Goal: Check status: Check status

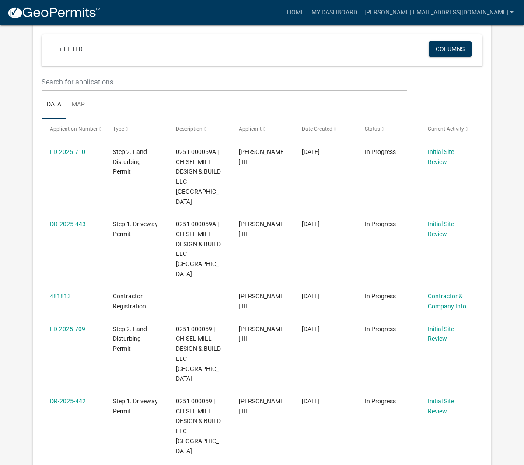
scroll to position [77, 0]
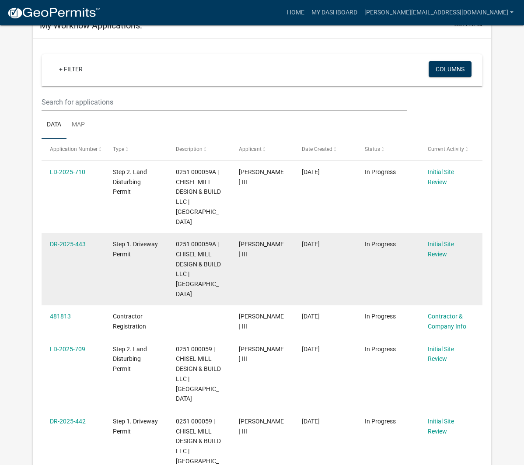
scroll to position [71, 0]
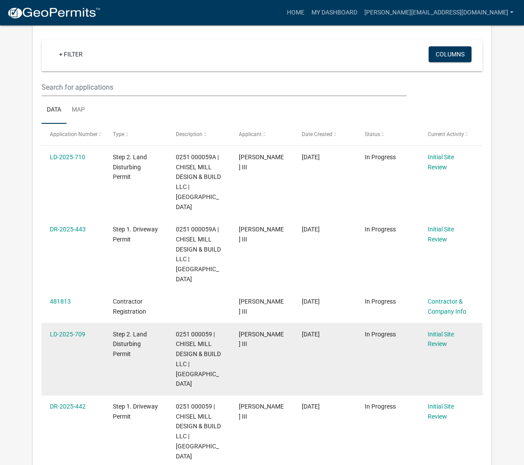
click at [439, 330] on datatable-body-cell "Initial Site Review" at bounding box center [451, 359] width 63 height 72
click at [435, 331] on link "Initial Site Review" at bounding box center [441, 339] width 26 height 17
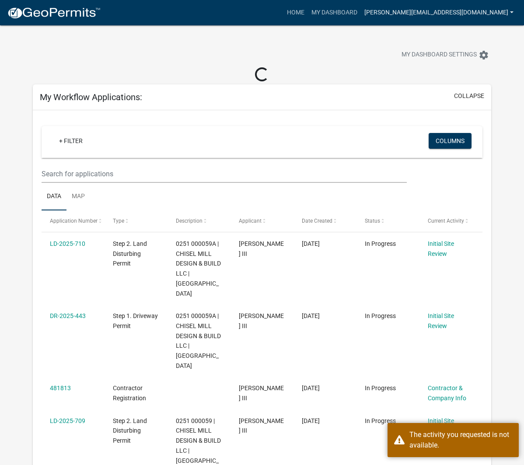
click at [458, 11] on link "[PERSON_NAME][EMAIL_ADDRESS][DOMAIN_NAME]" at bounding box center [439, 12] width 156 height 17
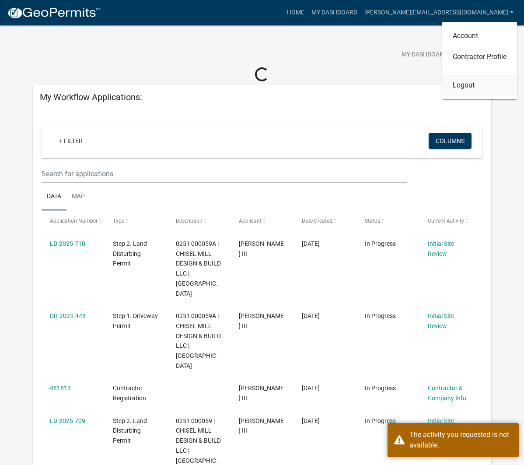
click at [476, 85] on link "Logout" at bounding box center [479, 85] width 75 height 21
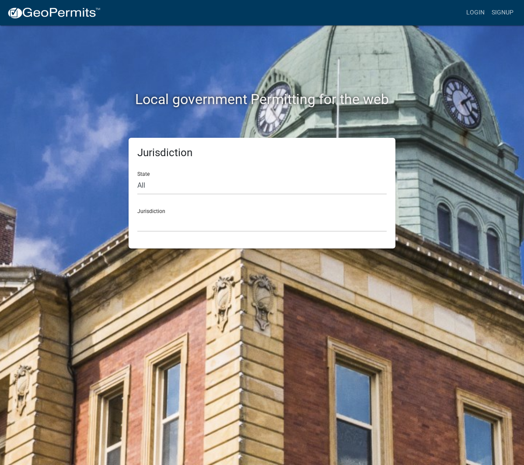
drag, startPoint x: 217, startPoint y: 234, endPoint x: 204, endPoint y: 227, distance: 15.3
click at [217, 234] on div "Jurisdiction State All Colorado Georgia Indiana Iowa Kansas Minnesota Ohio Sout…" at bounding box center [262, 193] width 267 height 111
click at [202, 226] on select "Custer County, Colorado Carroll County, Georgia Cook County, Georgia Crawford C…" at bounding box center [261, 223] width 249 height 18
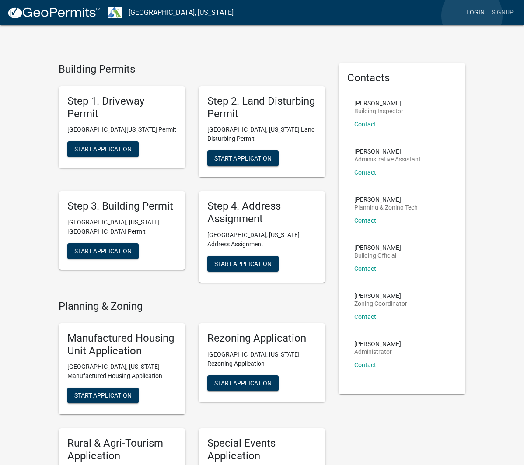
click at [472, 16] on link "Login" at bounding box center [475, 12] width 25 height 17
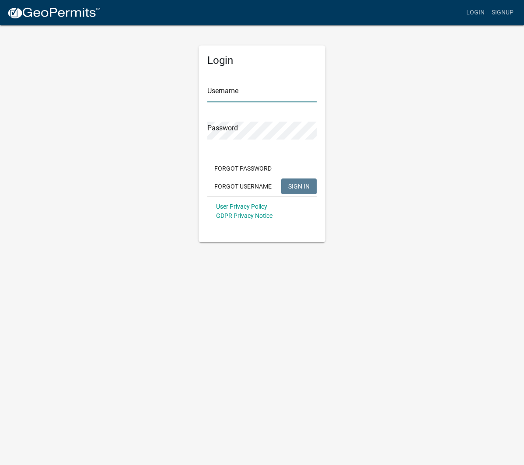
type input "[PERSON_NAME][EMAIL_ADDRESS][DOMAIN_NAME]"
click at [251, 95] on input "[PERSON_NAME][EMAIL_ADDRESS][DOMAIN_NAME]" at bounding box center [261, 93] width 109 height 18
click at [300, 186] on span "SIGN IN" at bounding box center [298, 186] width 21 height 7
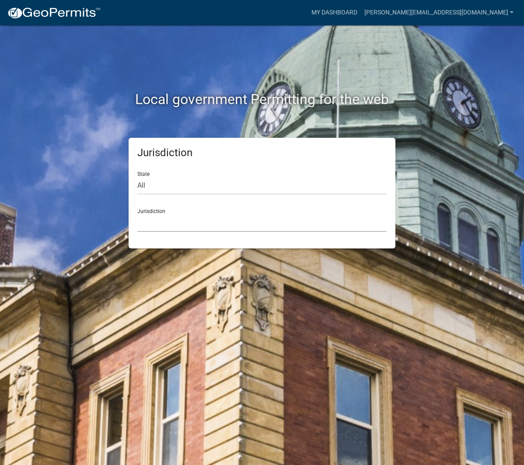
click at [269, 218] on select "Custer County, Colorado Carroll County, Georgia Cook County, Georgia Crawford C…" at bounding box center [261, 223] width 249 height 18
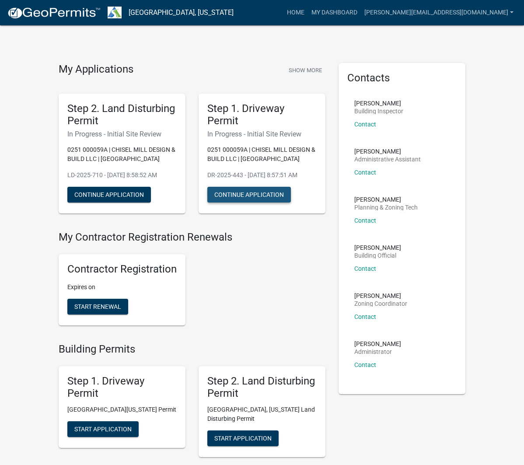
click at [242, 197] on button "Continue Application" at bounding box center [249, 195] width 84 height 16
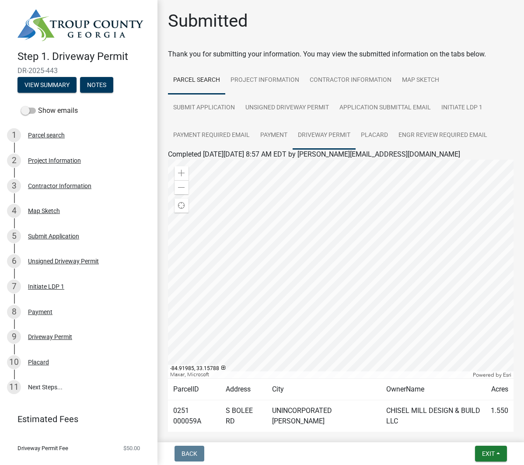
click at [324, 137] on link "Driveway Permit" at bounding box center [324, 136] width 63 height 28
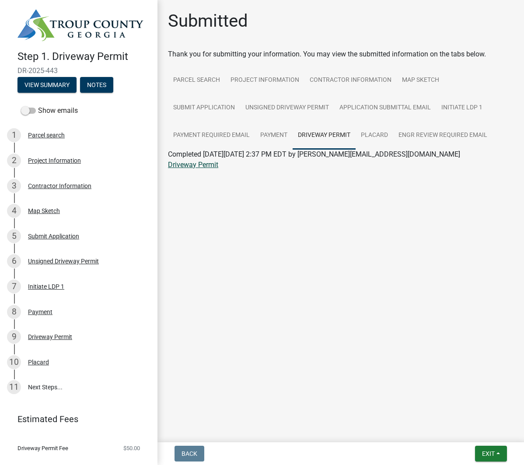
click at [200, 168] on link "Driveway Permit" at bounding box center [193, 165] width 50 height 8
click at [426, 133] on link "Engr Review Required Email" at bounding box center [442, 136] width 99 height 28
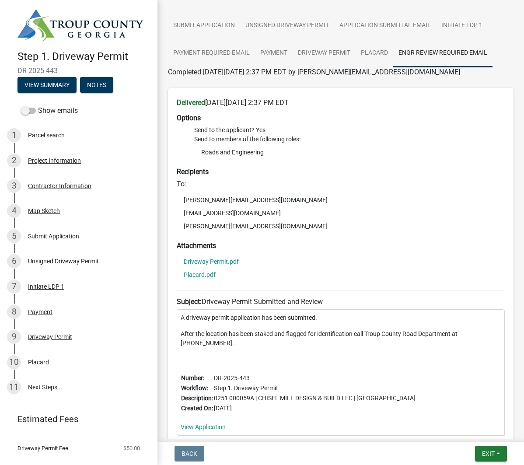
scroll to position [80, 0]
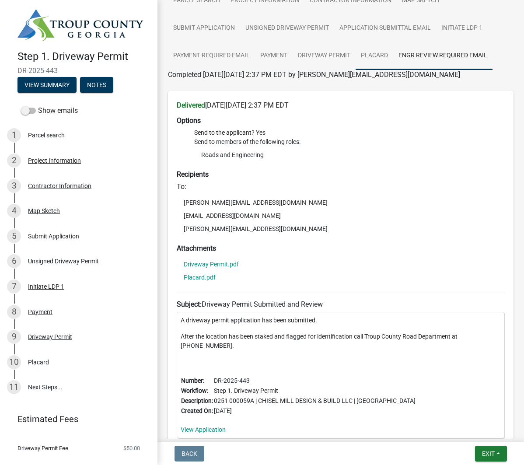
click at [367, 51] on link "Placard" at bounding box center [375, 56] width 38 height 28
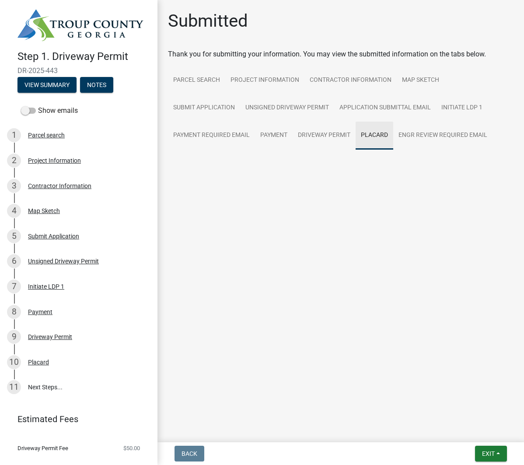
scroll to position [0, 0]
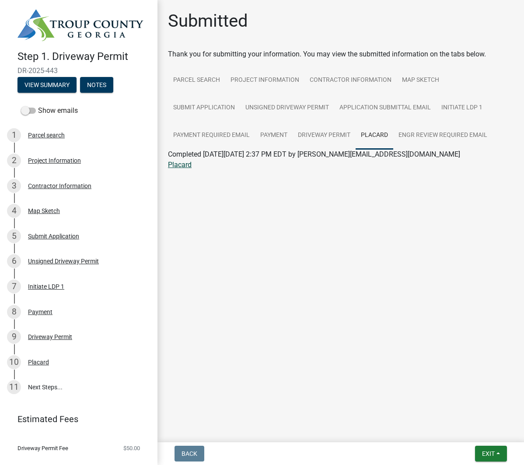
click at [184, 169] on link "Placard" at bounding box center [180, 165] width 24 height 8
click at [492, 455] on span "Exit" at bounding box center [488, 453] width 13 height 7
click at [474, 429] on button "Save & Exit" at bounding box center [473, 431] width 70 height 21
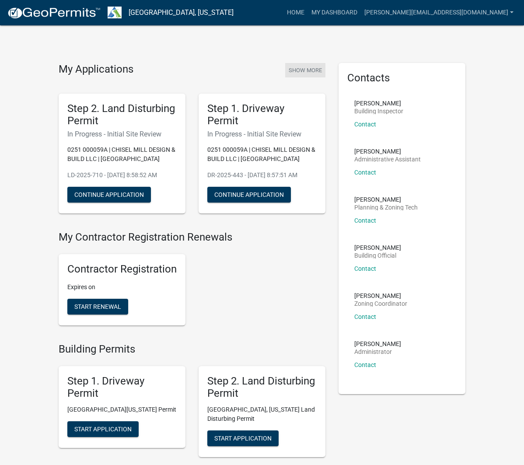
click at [304, 69] on button "Show More" at bounding box center [305, 70] width 40 height 14
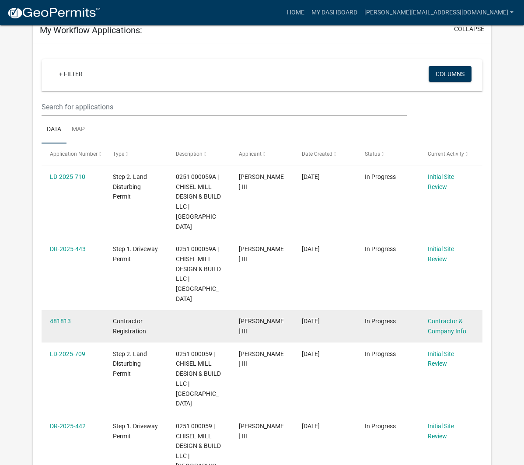
scroll to position [54, 0]
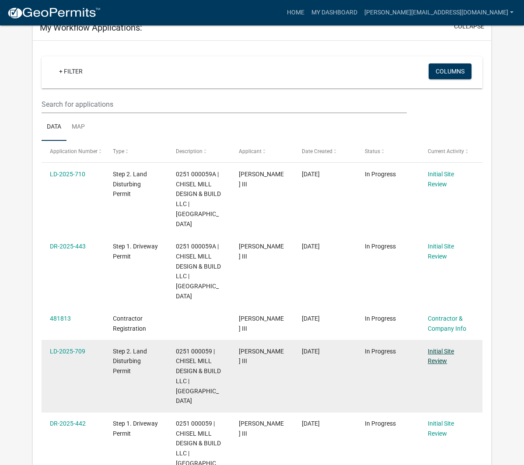
click at [439, 348] on link "Initial Site Review" at bounding box center [441, 356] width 26 height 17
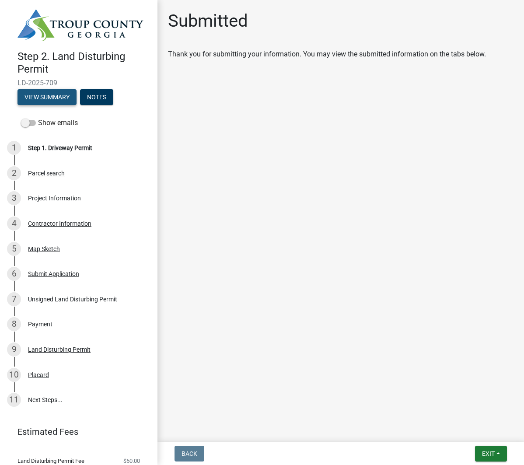
click at [53, 97] on button "View Summary" at bounding box center [47, 97] width 59 height 16
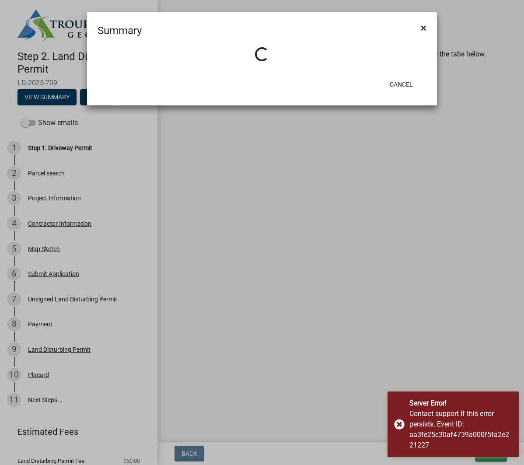
click at [425, 25] on span "×" at bounding box center [424, 28] width 6 height 12
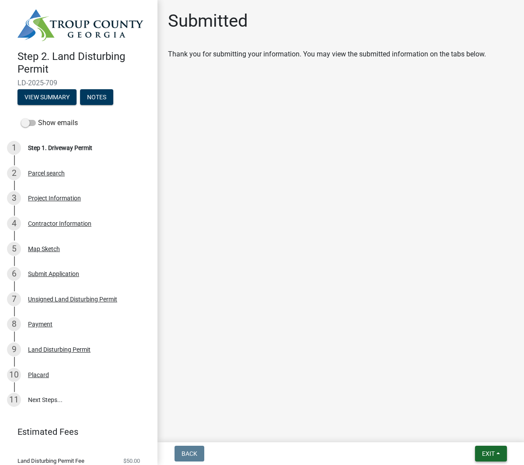
click at [487, 461] on button "Exit" at bounding box center [491, 454] width 32 height 16
click at [467, 428] on button "Save & Exit" at bounding box center [473, 431] width 70 height 21
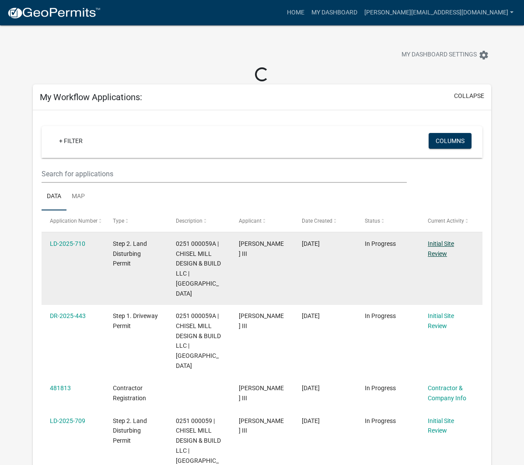
click at [439, 252] on link "Initial Site Review" at bounding box center [441, 248] width 26 height 17
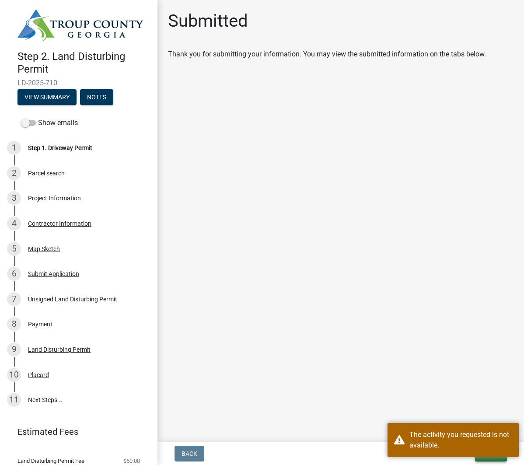
click at [489, 460] on button "Exit" at bounding box center [491, 454] width 32 height 16
click at [466, 432] on div "The activity you requested is not available." at bounding box center [461, 440] width 103 height 21
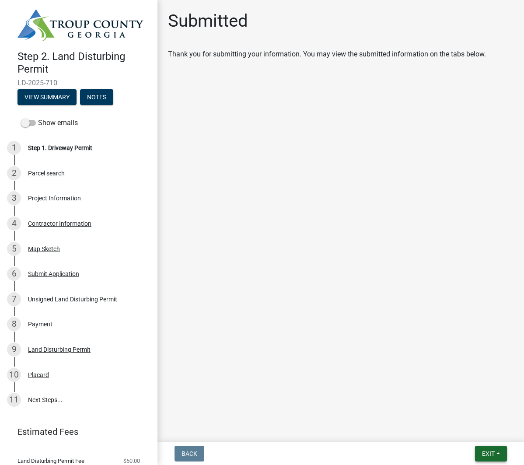
click at [494, 456] on span "Exit" at bounding box center [488, 453] width 13 height 7
click at [470, 435] on button "Save & Exit" at bounding box center [473, 431] width 70 height 21
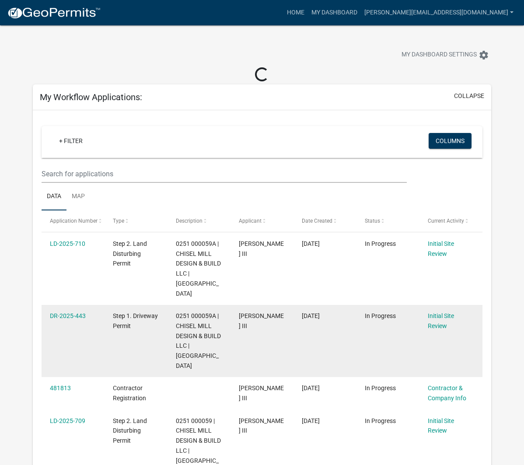
click at [439, 311] on div "Initial Site Review" at bounding box center [451, 321] width 46 height 20
click at [437, 312] on link "Initial Site Review" at bounding box center [441, 320] width 26 height 17
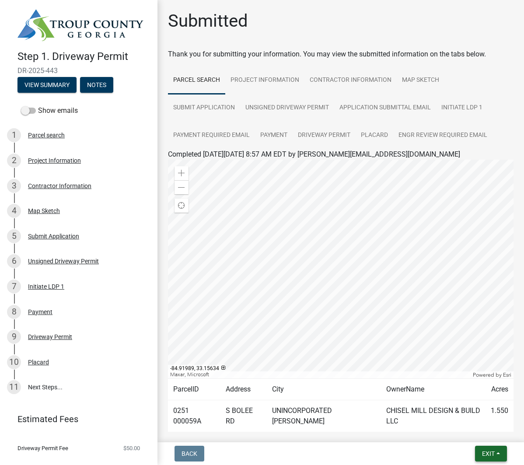
click at [495, 454] on span "Exit" at bounding box center [488, 453] width 13 height 7
click at [457, 428] on button "Save & Exit" at bounding box center [473, 431] width 70 height 21
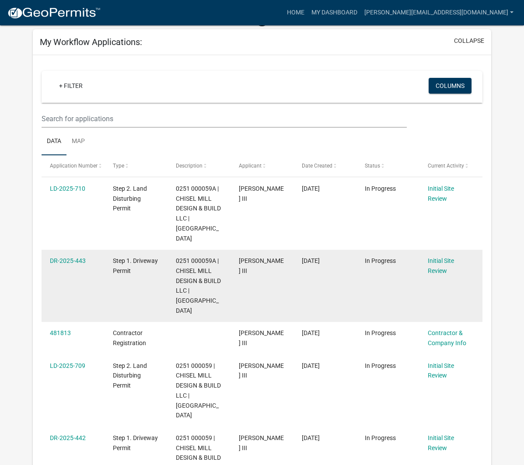
scroll to position [63, 0]
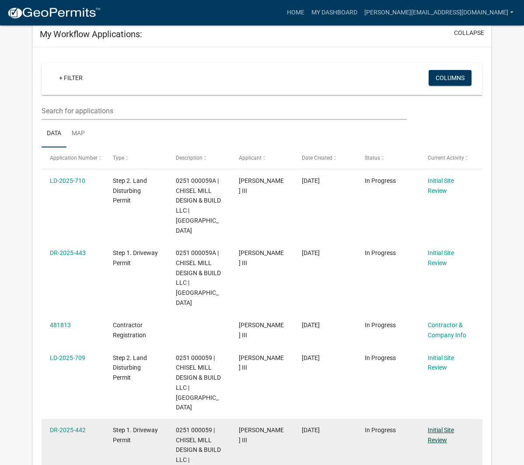
click at [442, 427] on link "Initial Site Review" at bounding box center [441, 435] width 26 height 17
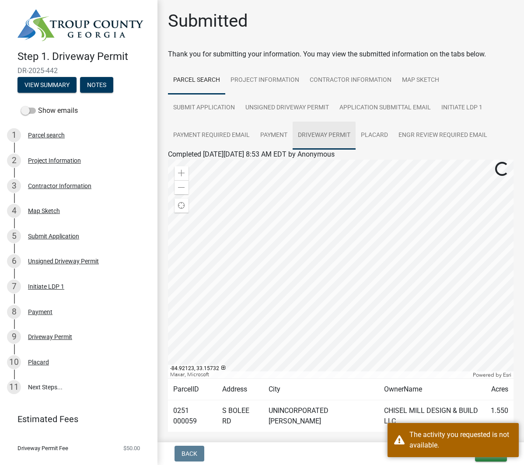
click at [308, 134] on link "Driveway Permit" at bounding box center [324, 136] width 63 height 28
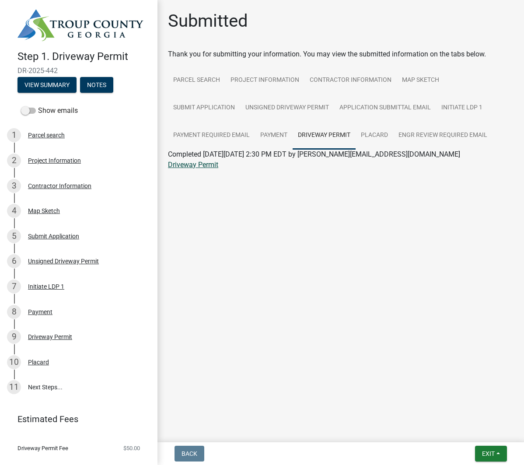
click at [206, 165] on link "Driveway Permit" at bounding box center [193, 165] width 50 height 8
click at [369, 137] on link "Placard" at bounding box center [375, 136] width 38 height 28
click at [176, 166] on link "Placard" at bounding box center [180, 165] width 24 height 8
click at [439, 136] on link "Engr Review Required Email" at bounding box center [442, 136] width 99 height 28
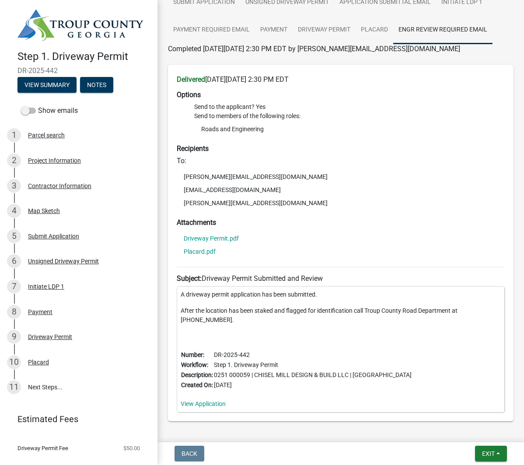
scroll to position [114, 0]
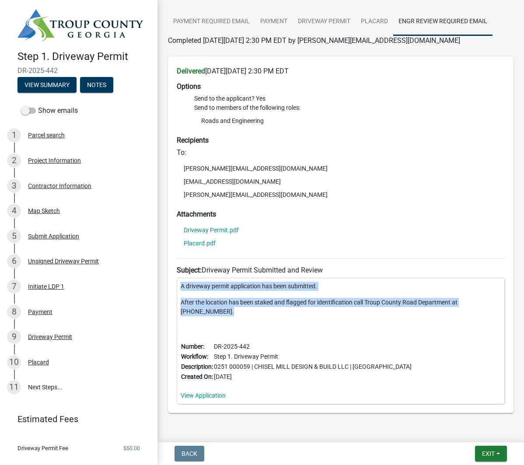
drag, startPoint x: 202, startPoint y: 312, endPoint x: 176, endPoint y: 286, distance: 37.4
click at [176, 286] on div "Delivered on Monday, October 6, 2025 at 2:30 PM EDT Options Send to the applica…" at bounding box center [341, 234] width 346 height 357
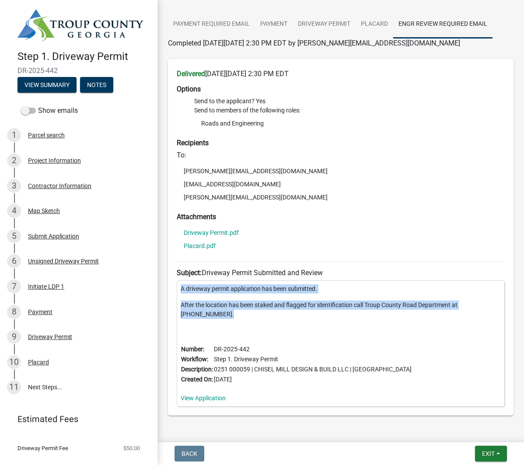
copy div "A driveway permit application has been submitted. After the location has been s…"
